Goal: Find specific page/section: Find specific page/section

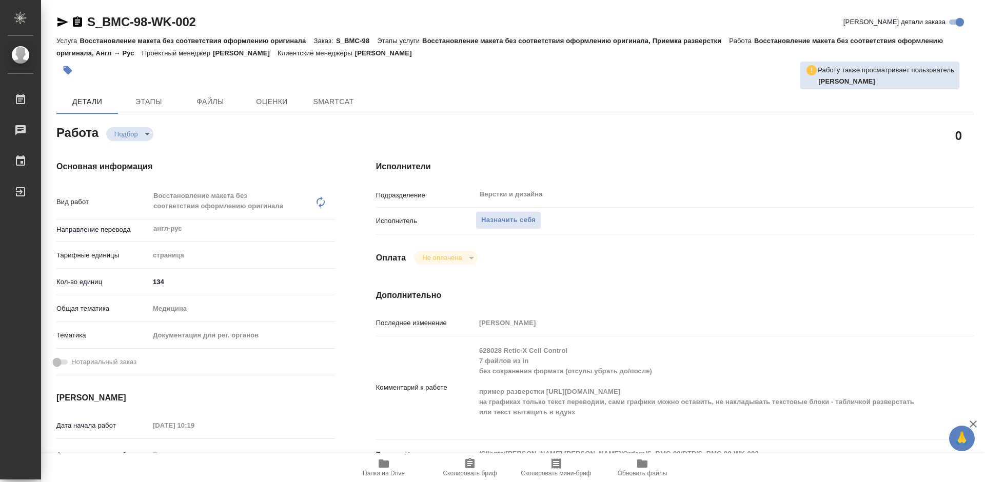
type textarea "x"
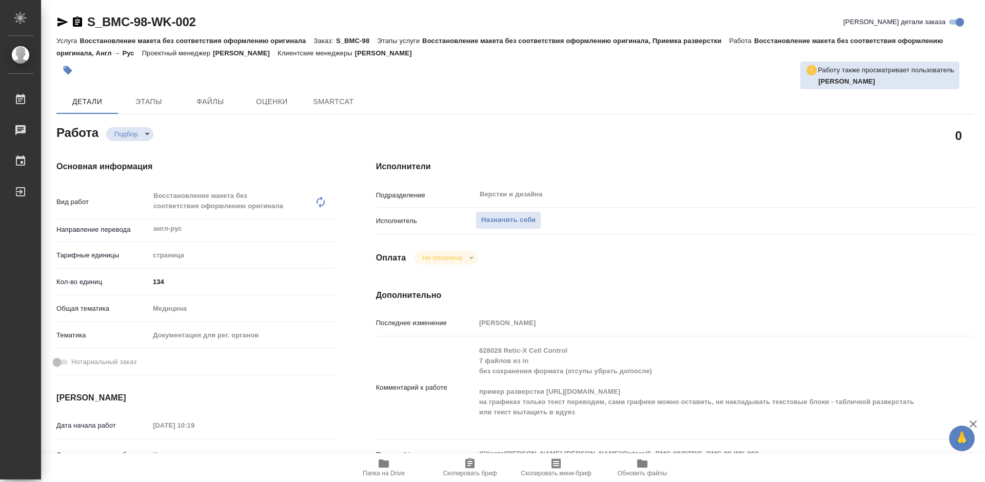
type textarea "x"
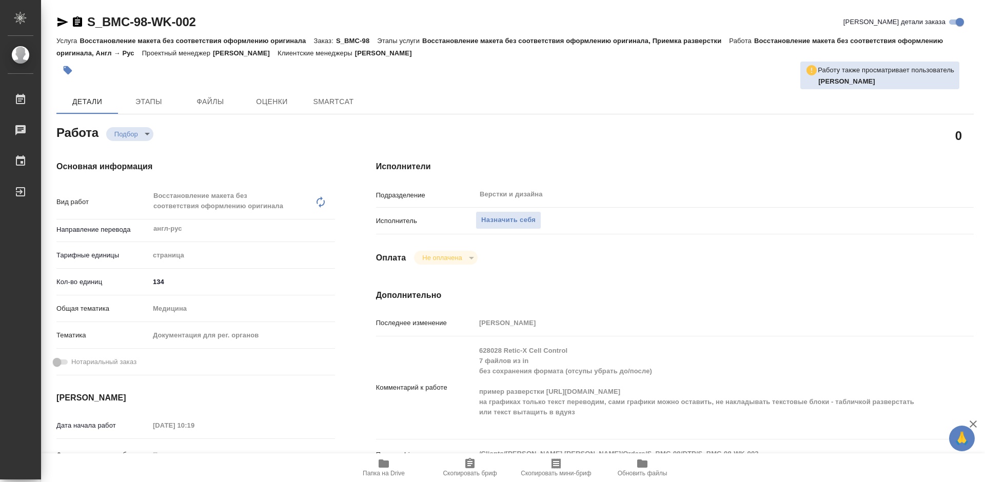
type textarea "x"
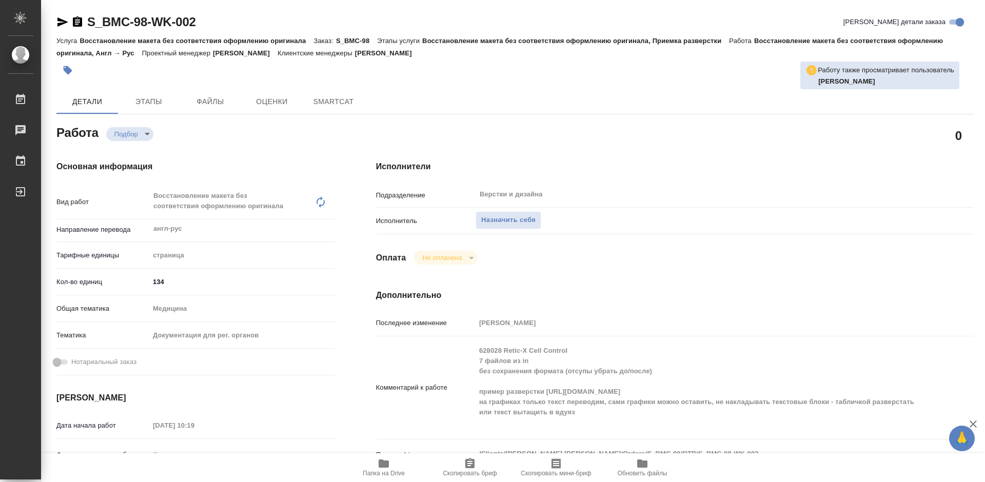
type textarea "x"
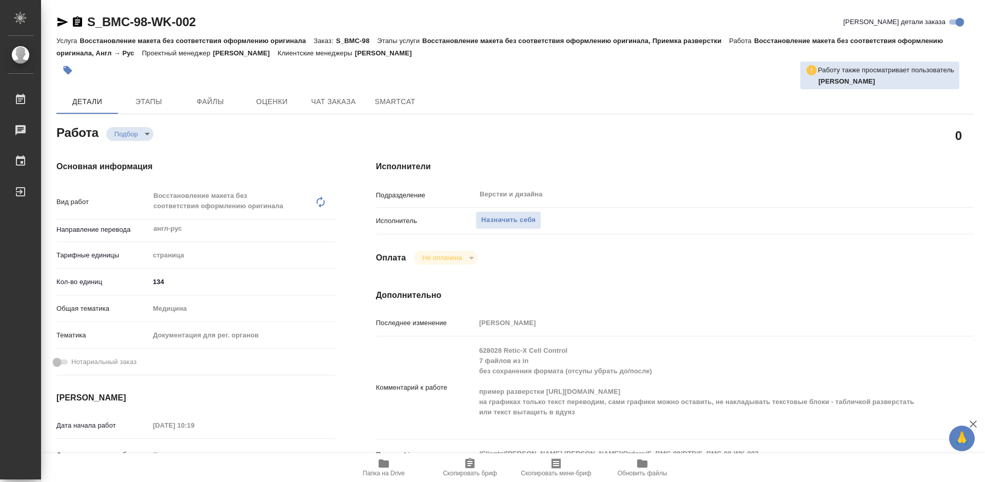
type textarea "x"
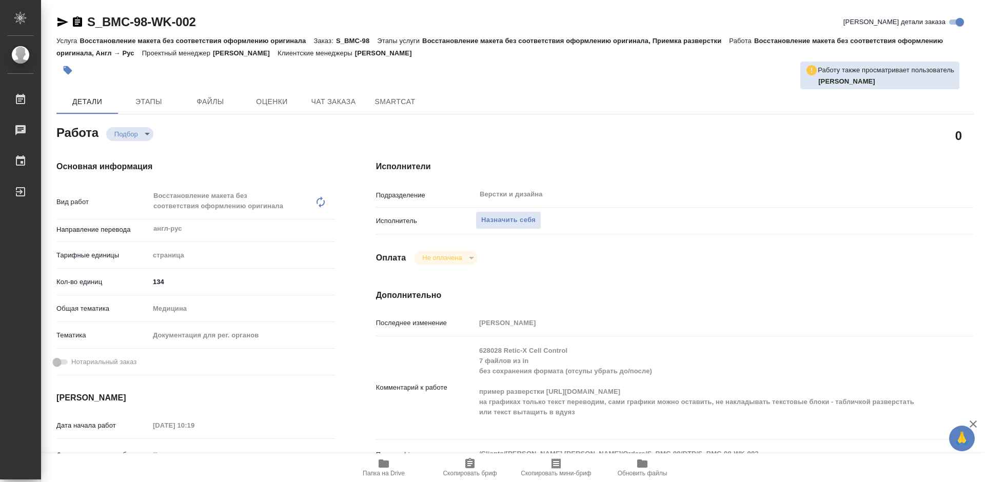
type textarea "x"
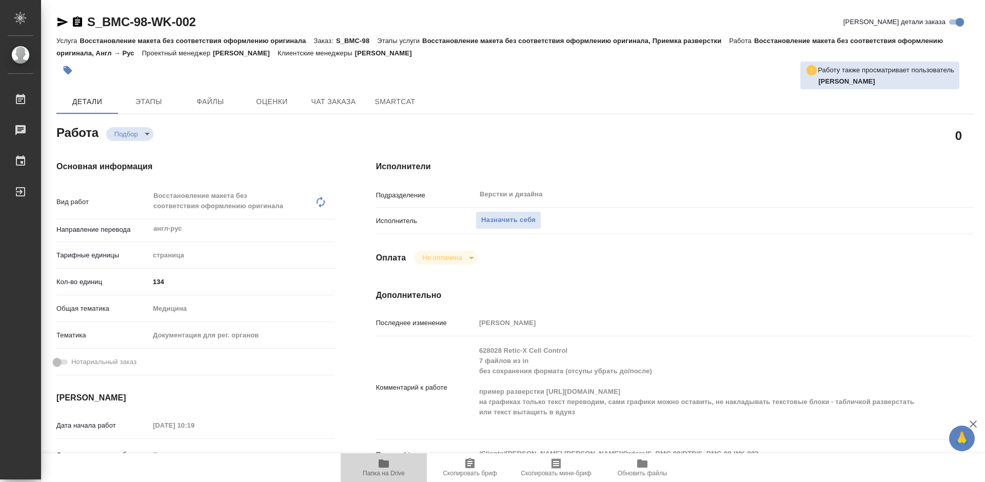
click at [388, 466] on icon "button" at bounding box center [384, 464] width 10 height 8
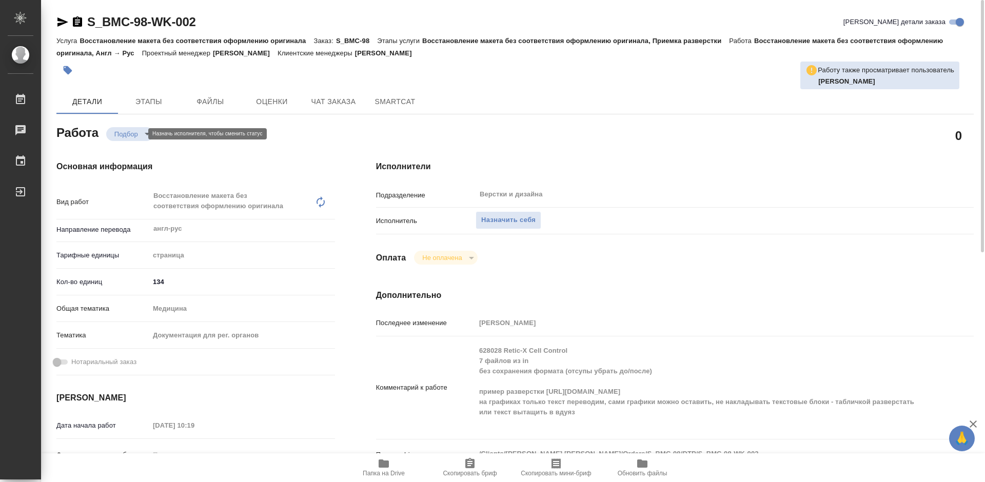
click at [131, 135] on body "🙏 .cls-1 fill:#fff; AWATERA Tretyakova Mariya Работы 0 Чаты График Выйти S_BMC-…" at bounding box center [492, 241] width 985 height 482
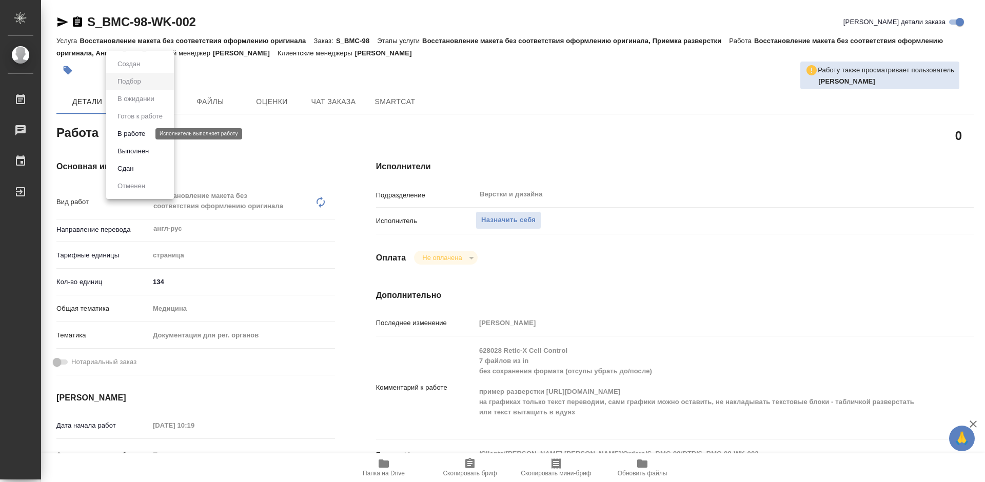
click at [139, 132] on button "В работе" at bounding box center [131, 133] width 34 height 11
type textarea "x"
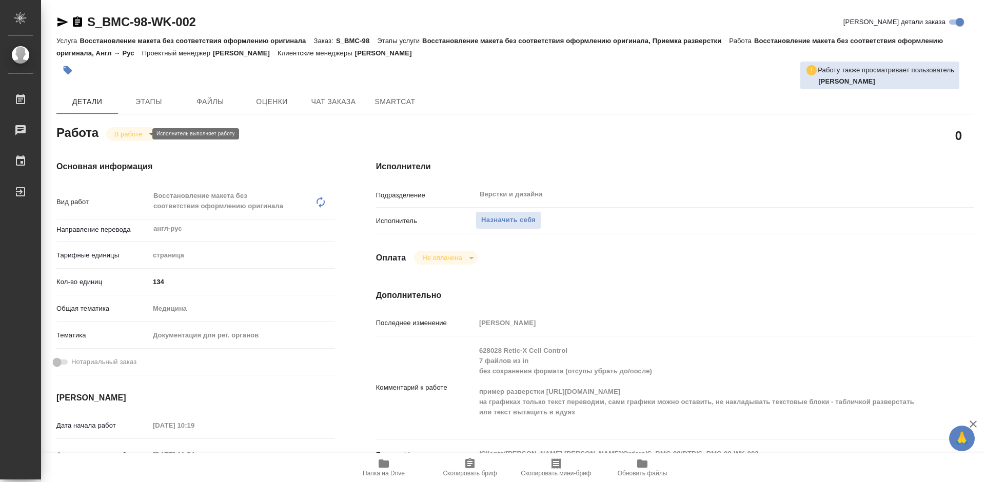
type textarea "x"
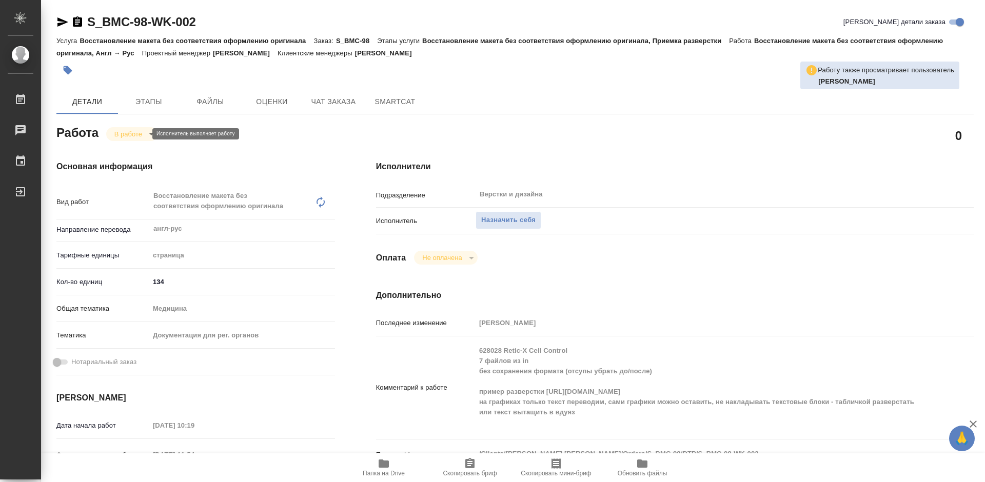
type textarea "x"
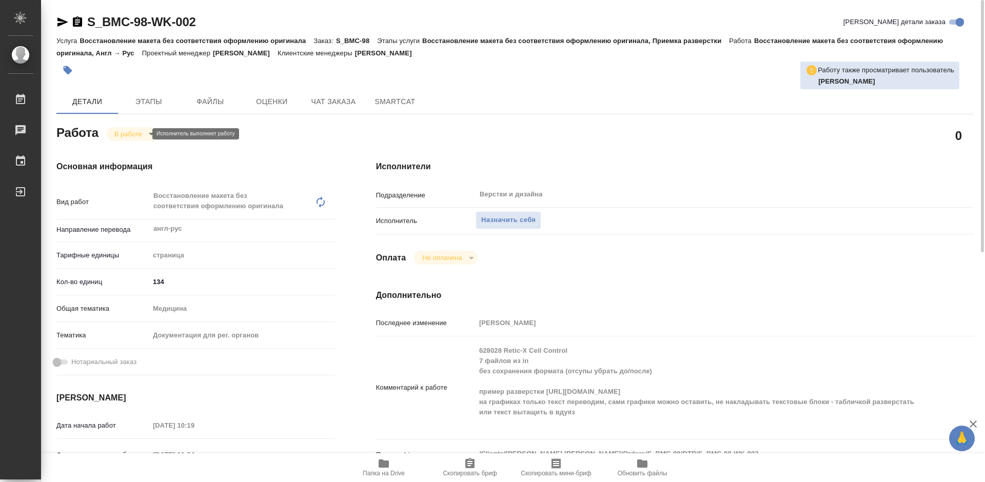
type textarea "x"
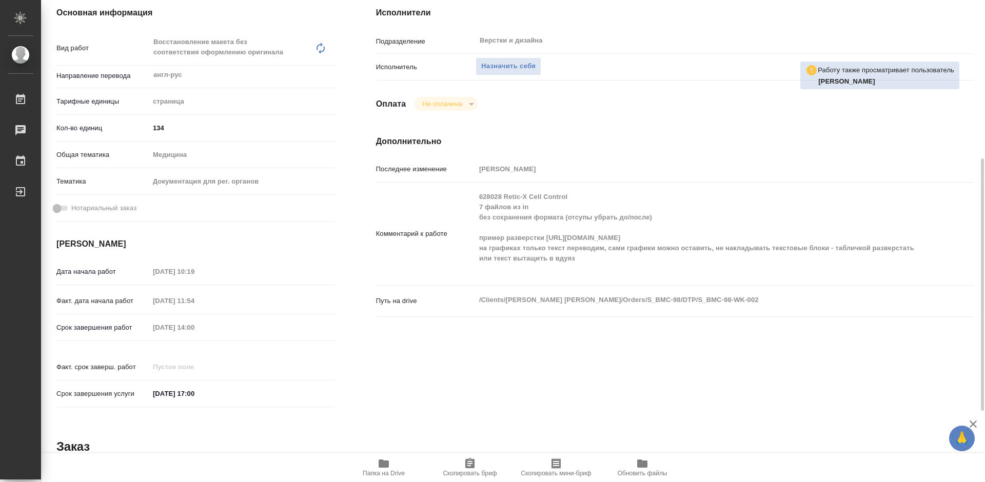
scroll to position [205, 0]
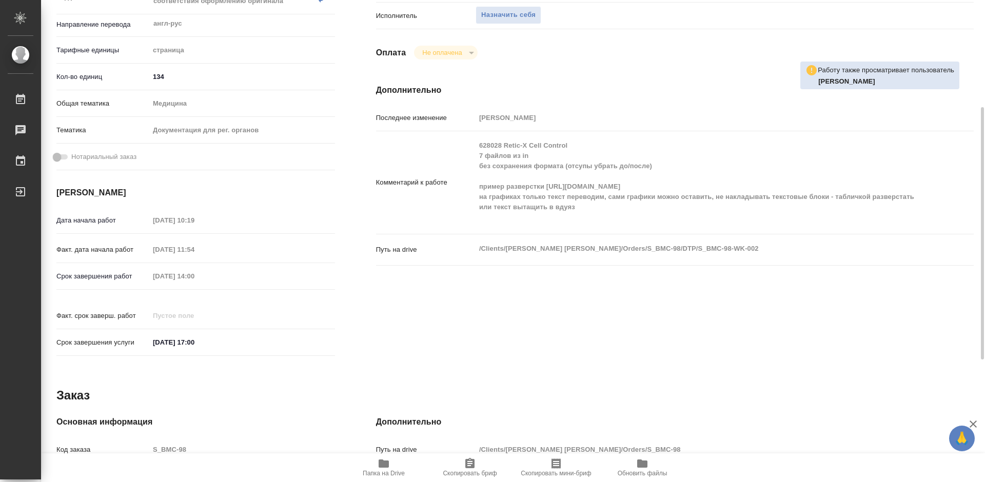
click at [524, 359] on div "Работа В работе inProgress 0 Основная информация Вид работ Восстановление макет…" at bounding box center [514, 308] width 917 height 782
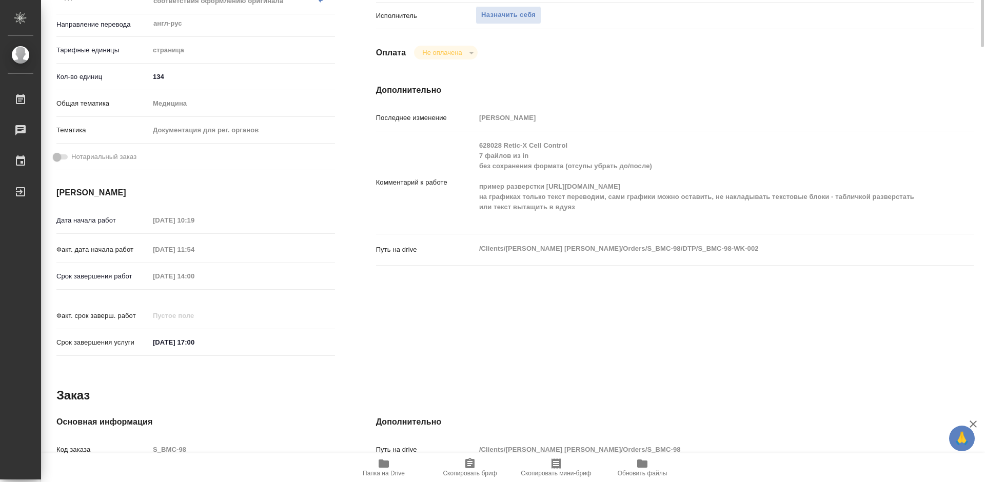
scroll to position [0, 0]
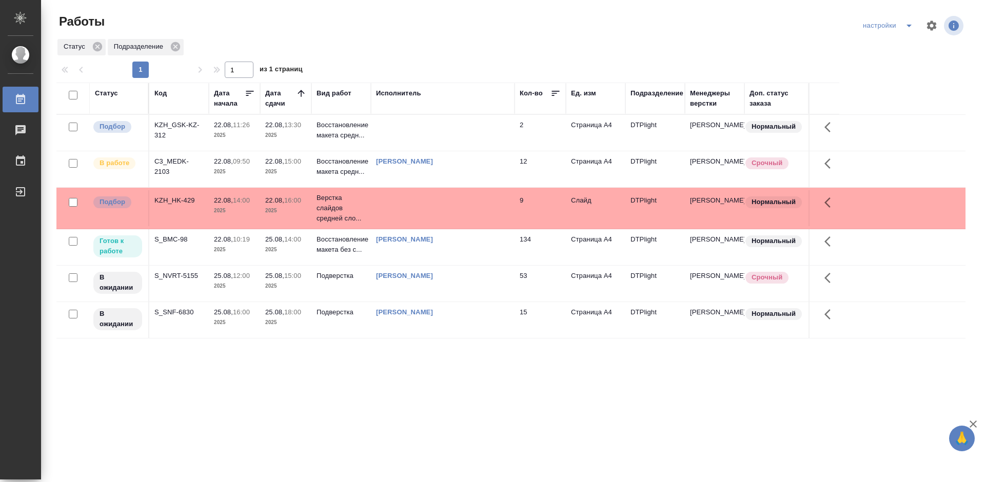
click at [193, 151] on td "S_BMC-98" at bounding box center [179, 133] width 60 height 36
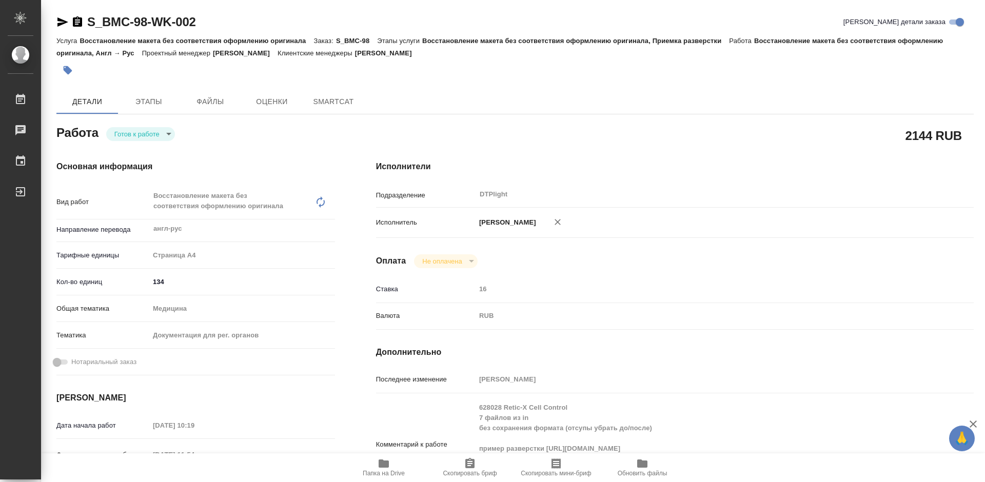
type textarea "x"
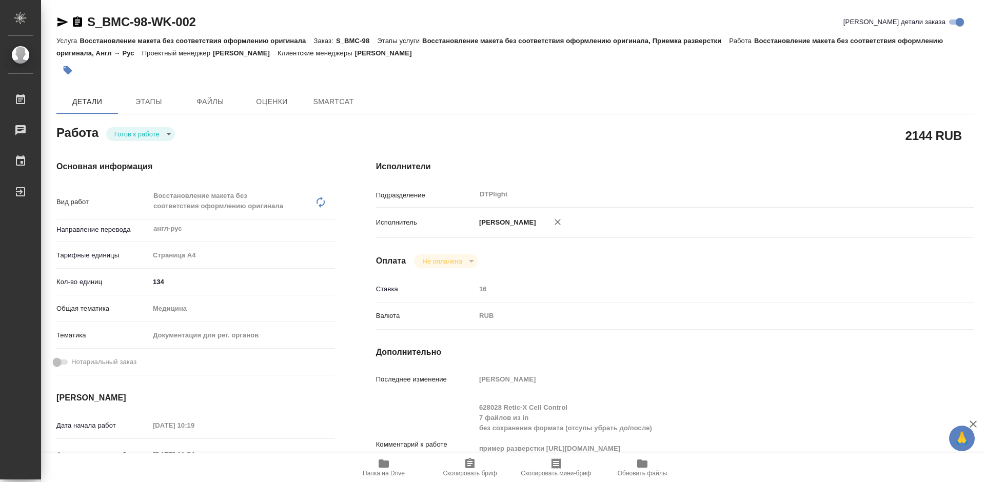
type textarea "x"
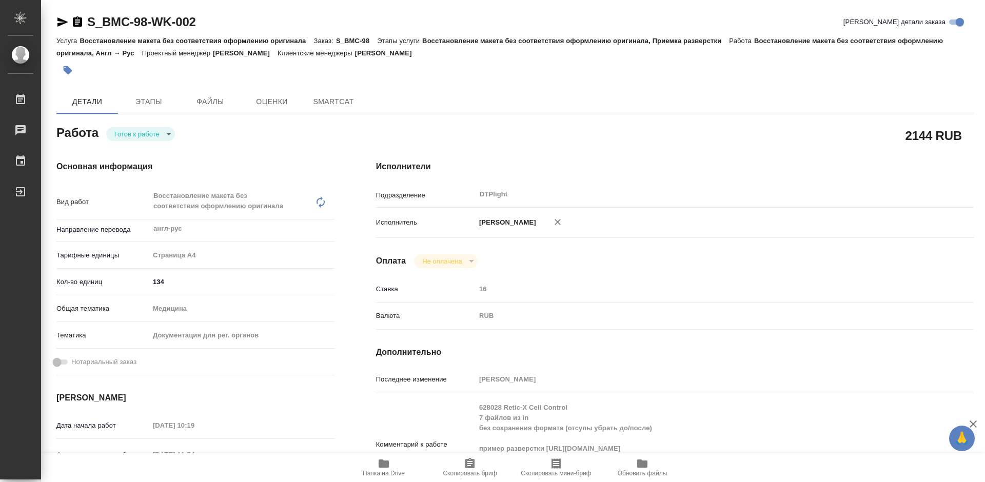
type textarea "x"
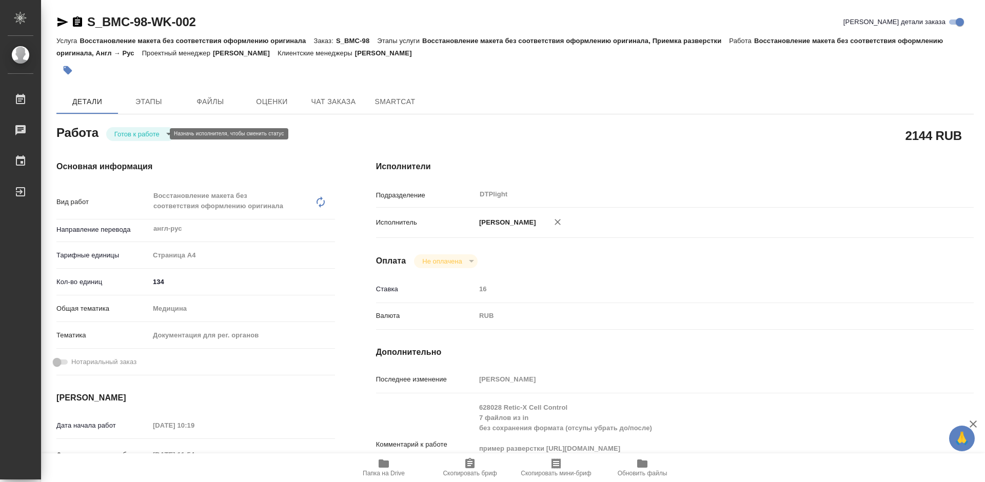
type textarea "x"
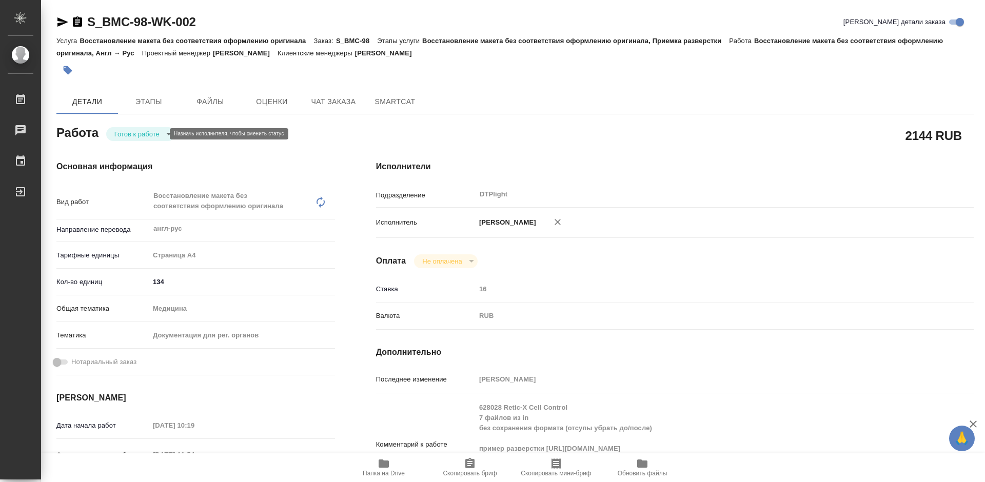
click at [156, 135] on body "🙏 .cls-1 fill:#fff; AWATERA Tretyakova Mariya Работы Чаты График Выйти S_BMC-98…" at bounding box center [492, 241] width 985 height 482
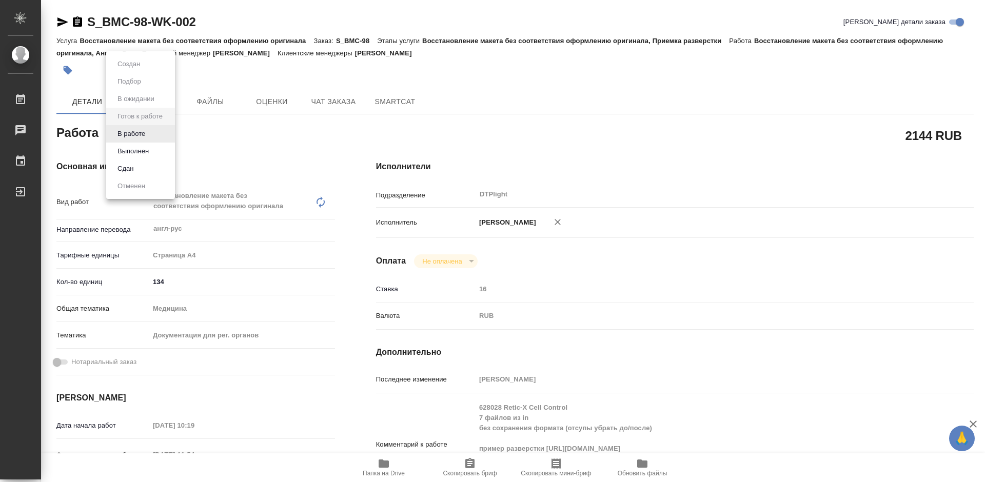
type textarea "x"
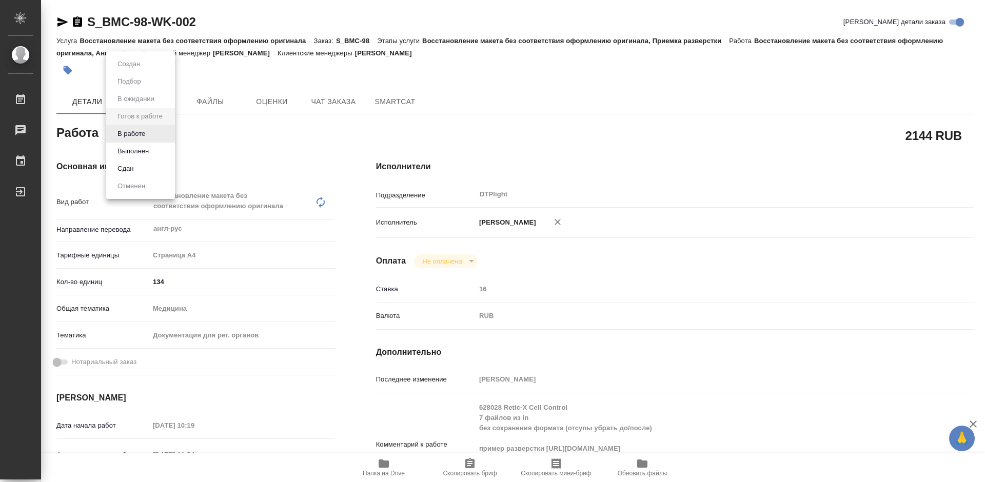
click at [744, 266] on div at bounding box center [492, 241] width 985 height 482
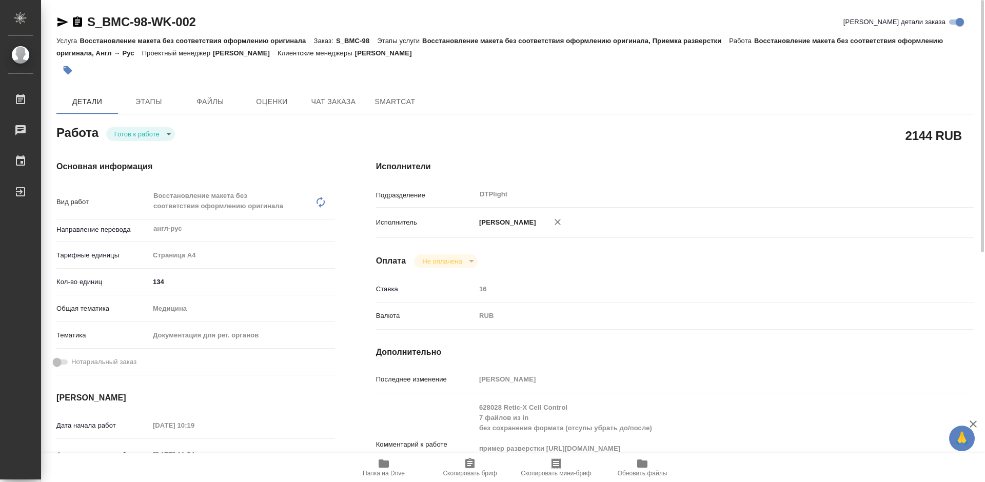
click at [157, 136] on body "🙏 .cls-1 fill:#fff; AWATERA Tretyakova Mariya Работы 0 Чаты График Выйти S_BMC-…" at bounding box center [492, 241] width 985 height 482
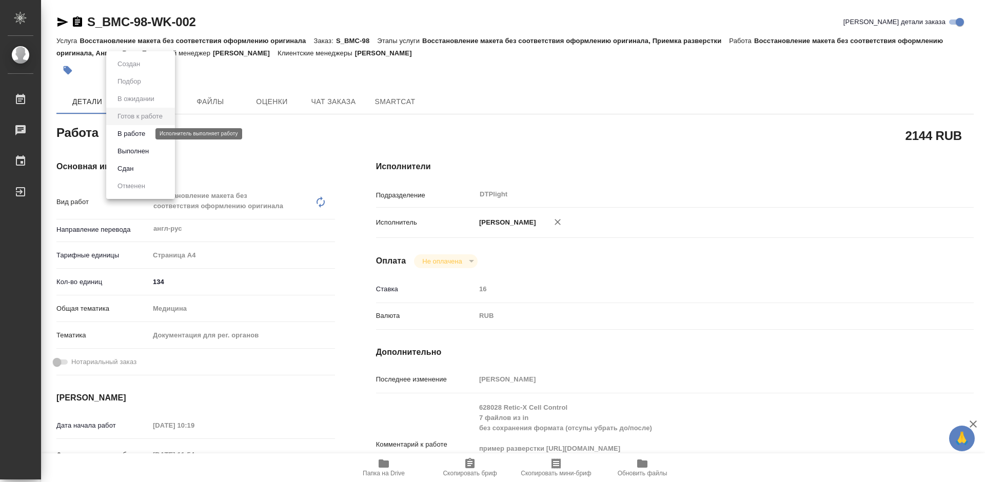
click at [142, 131] on button "В работе" at bounding box center [131, 133] width 34 height 11
type textarea "x"
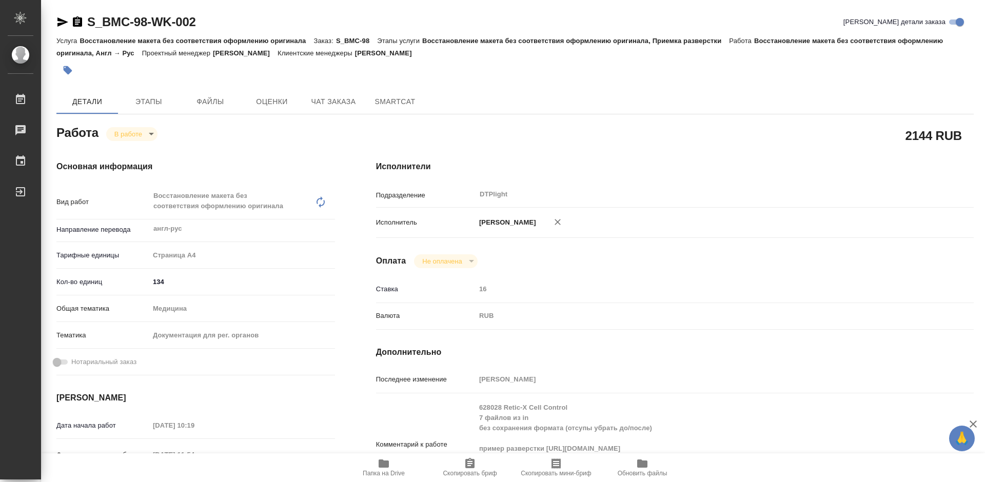
type textarea "x"
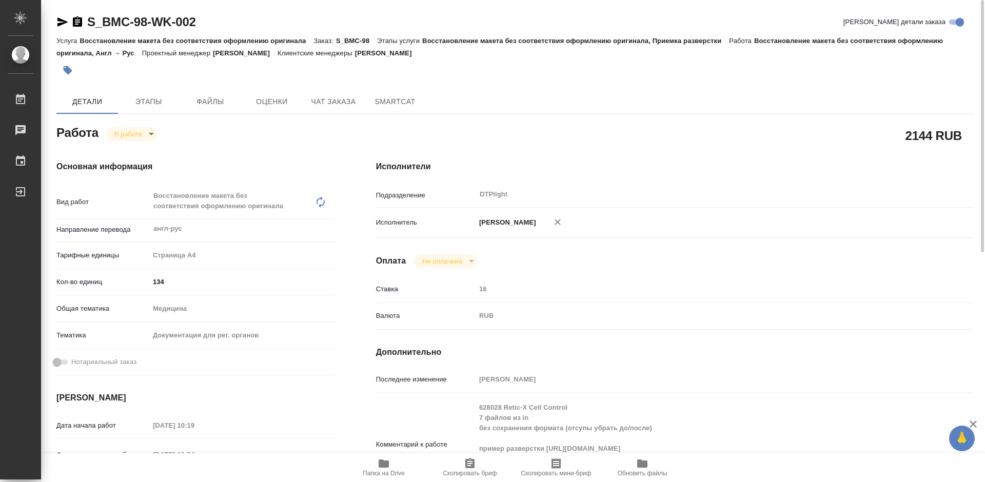
type textarea "x"
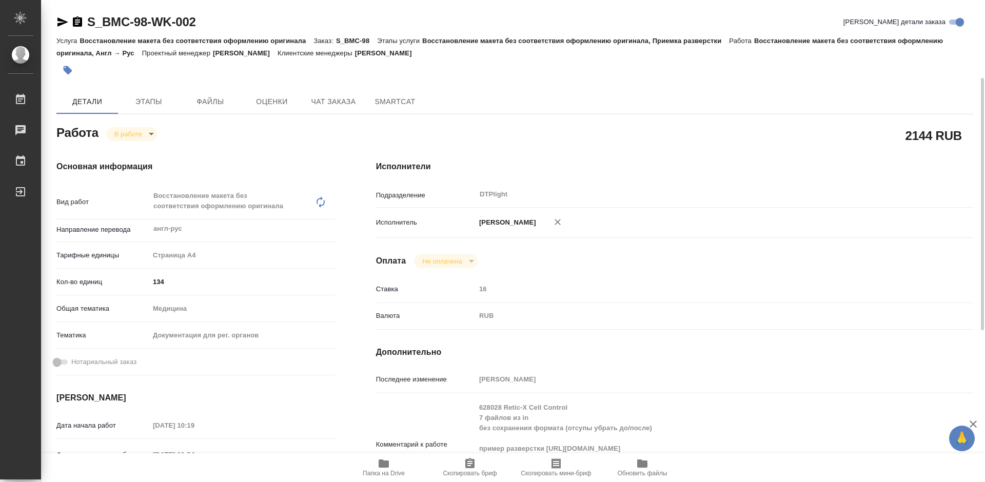
type textarea "x"
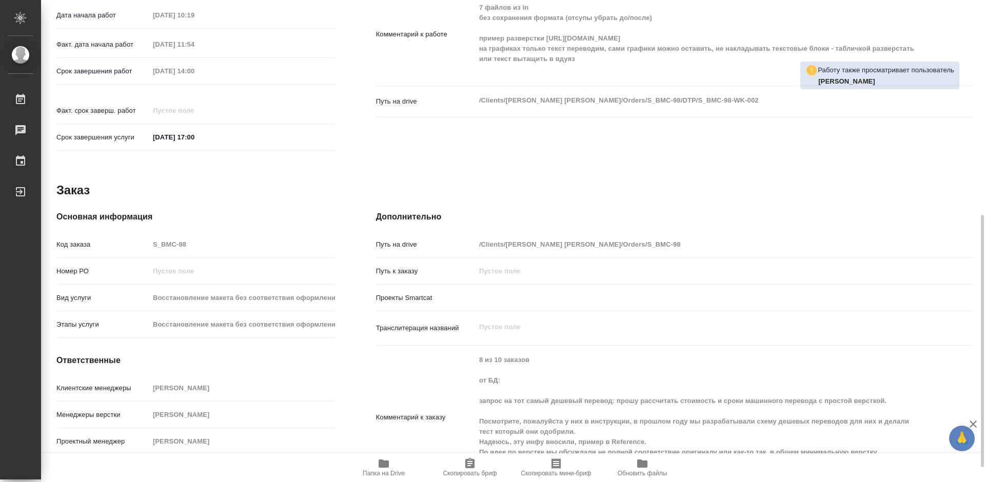
scroll to position [438, 0]
